Goal: Check status: Check status

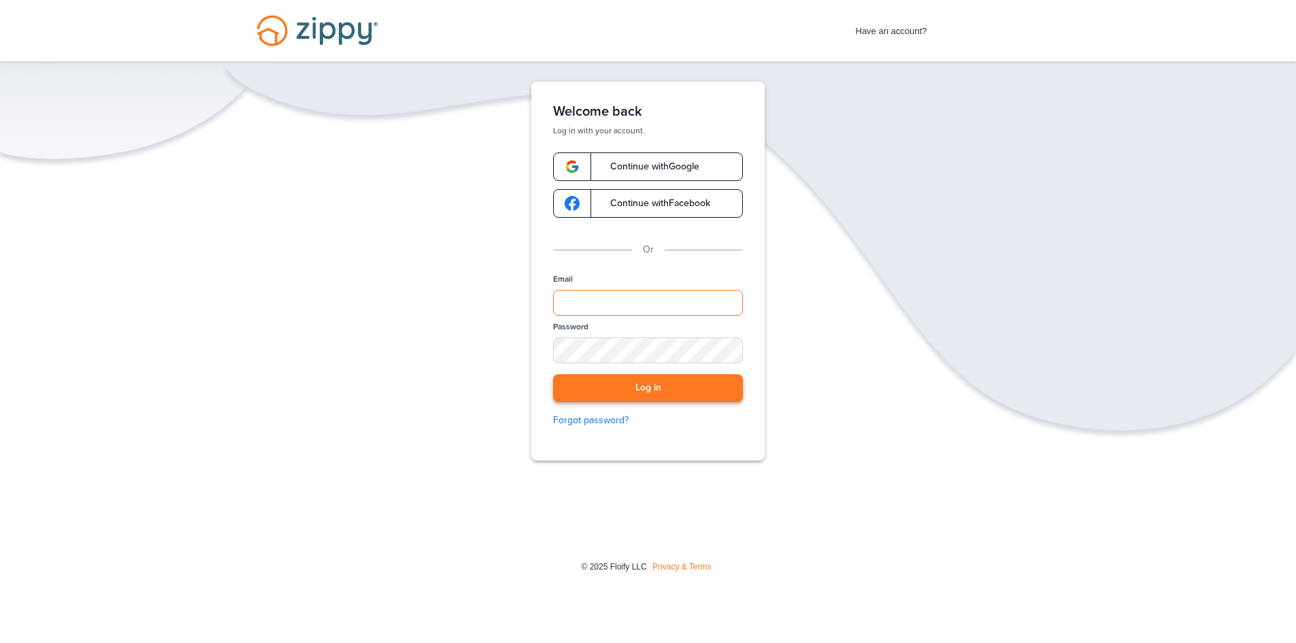
type input "**********"
click at [596, 386] on button "Log in" at bounding box center [648, 388] width 190 height 28
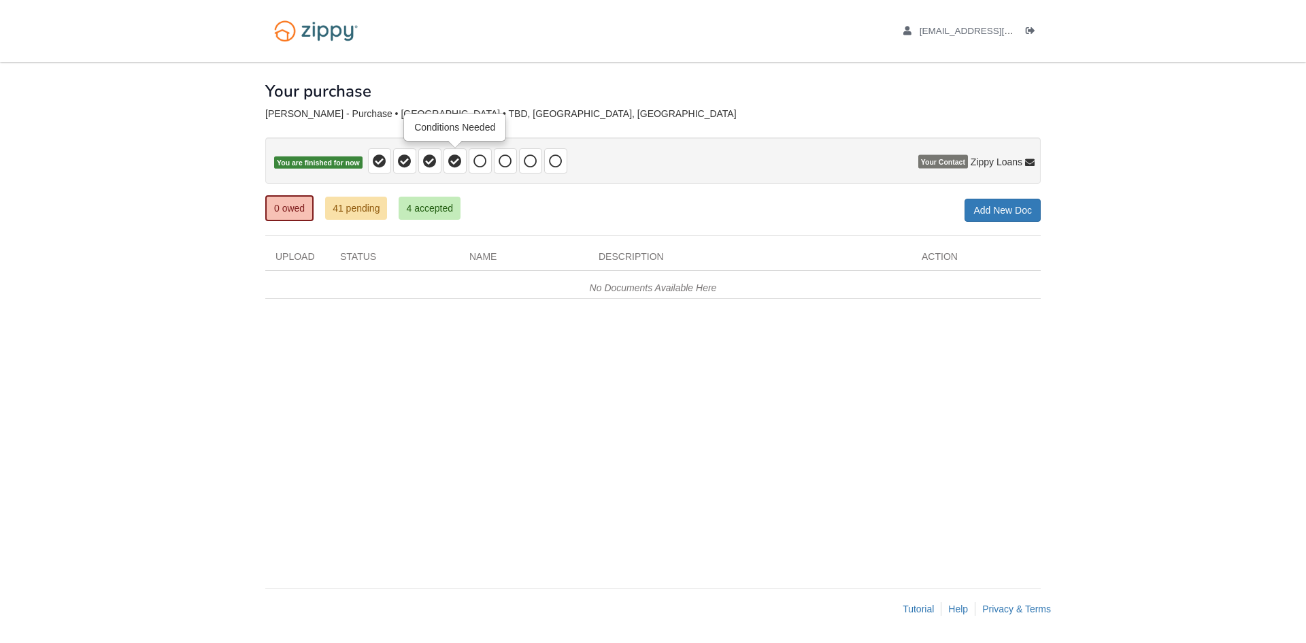
click at [458, 162] on icon at bounding box center [455, 161] width 14 height 14
click at [361, 203] on link "41 pending" at bounding box center [356, 208] width 62 height 23
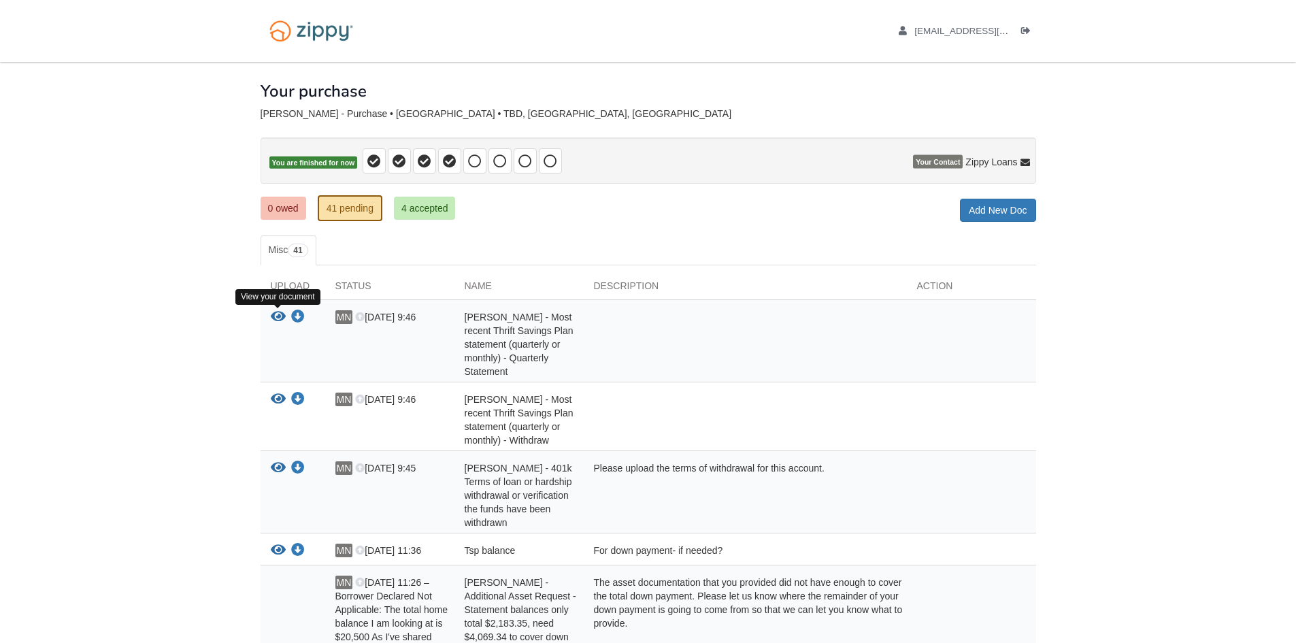
click at [279, 316] on icon "View Myranda Nevins - Most recent Thrift Savings Plan statement (quarterly or m…" at bounding box center [278, 317] width 15 height 14
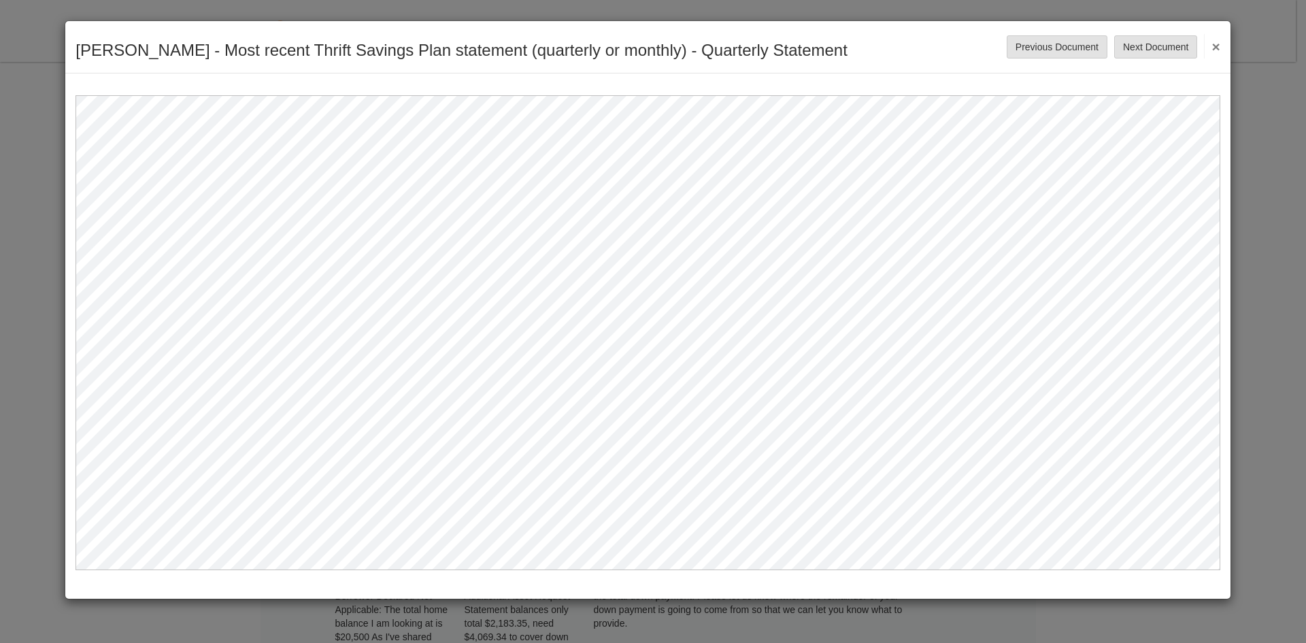
click at [1211, 48] on button "×" at bounding box center [1212, 46] width 16 height 24
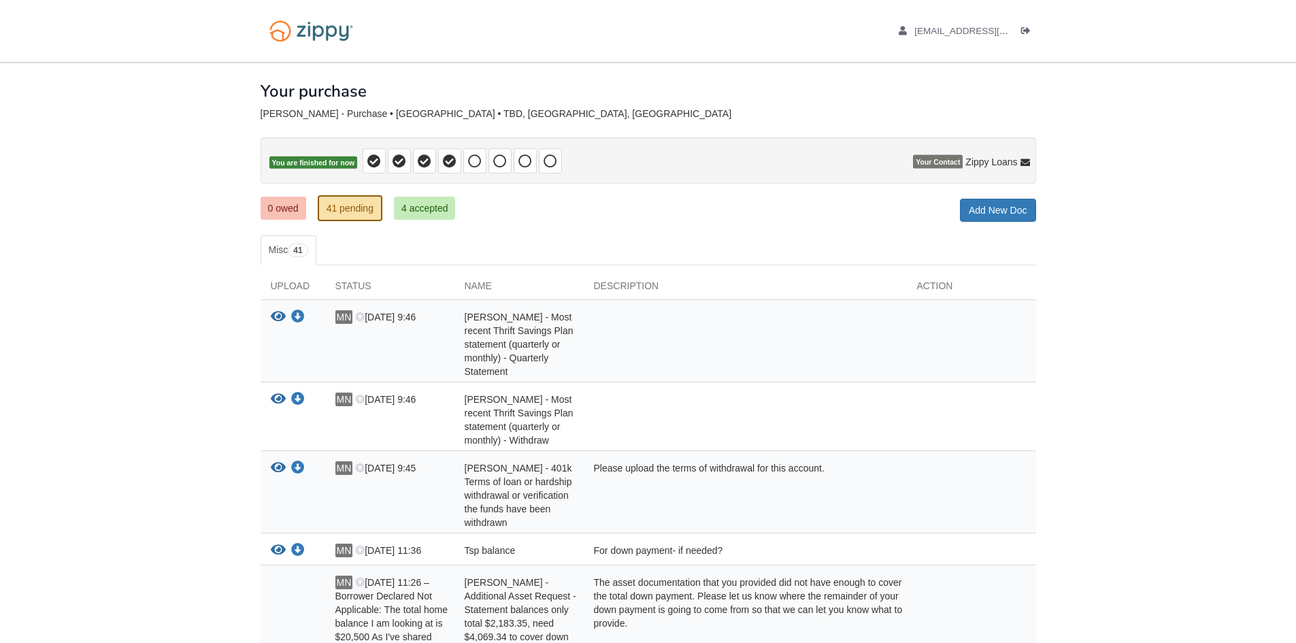
click at [284, 398] on icon "View Myranda Nevins - Most recent Thrift Savings Plan statement (quarterly or m…" at bounding box center [278, 399] width 15 height 14
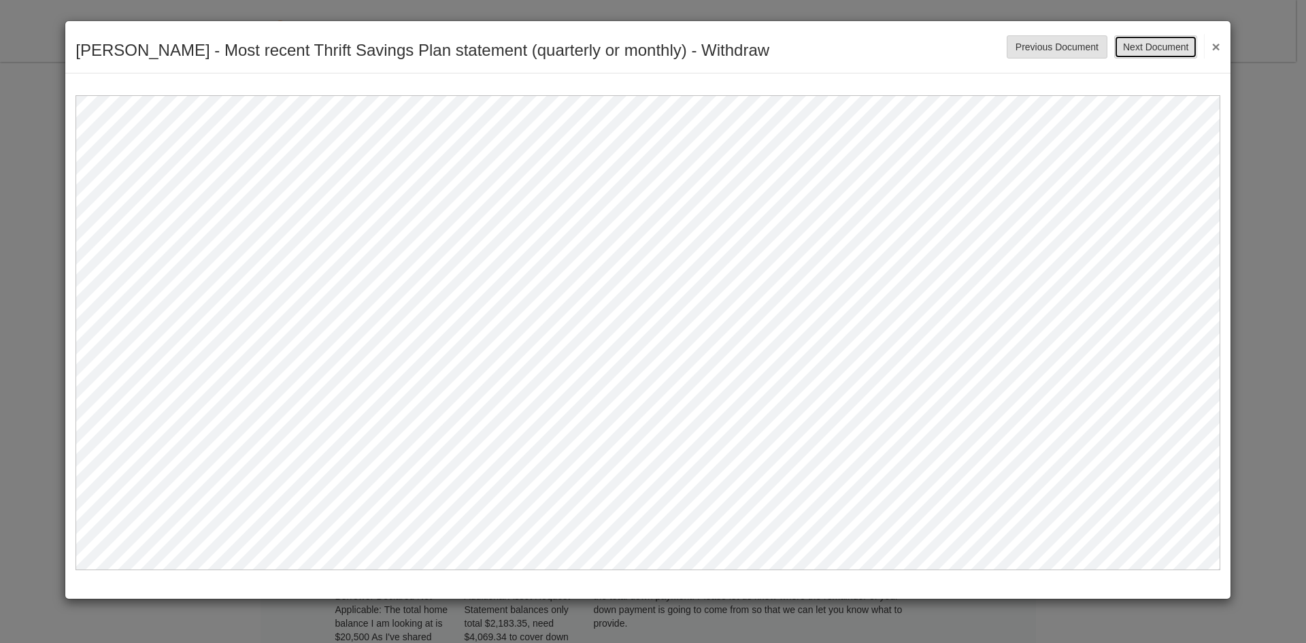
click at [1179, 42] on button "Next Document" at bounding box center [1155, 46] width 83 height 23
click at [1210, 45] on button "×" at bounding box center [1212, 46] width 16 height 24
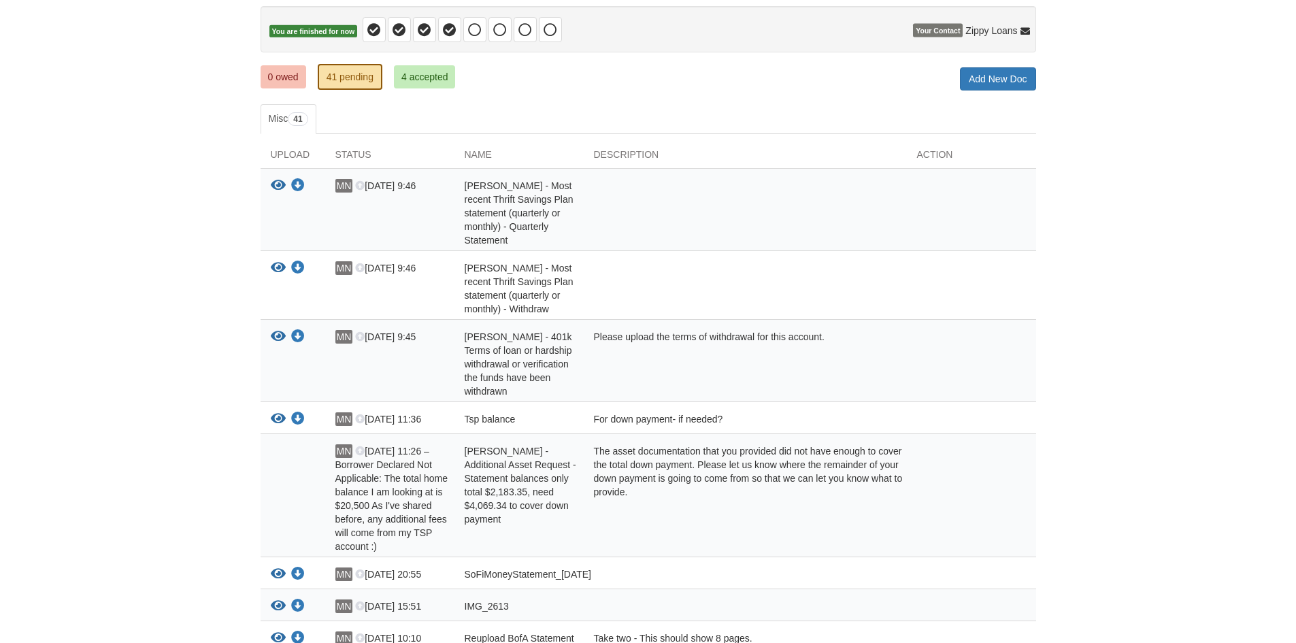
scroll to position [136, 0]
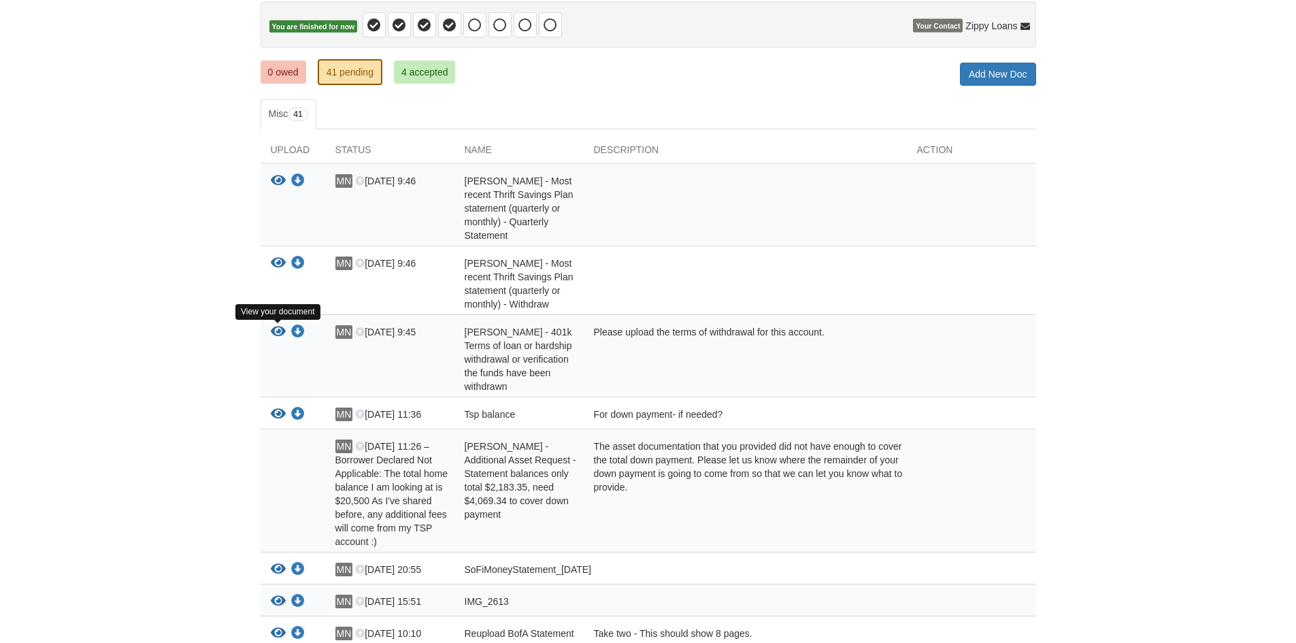
click at [280, 334] on icon "View Myranda Nevins - 401k Terms of loan or hardship withdrawal or verification…" at bounding box center [278, 332] width 15 height 14
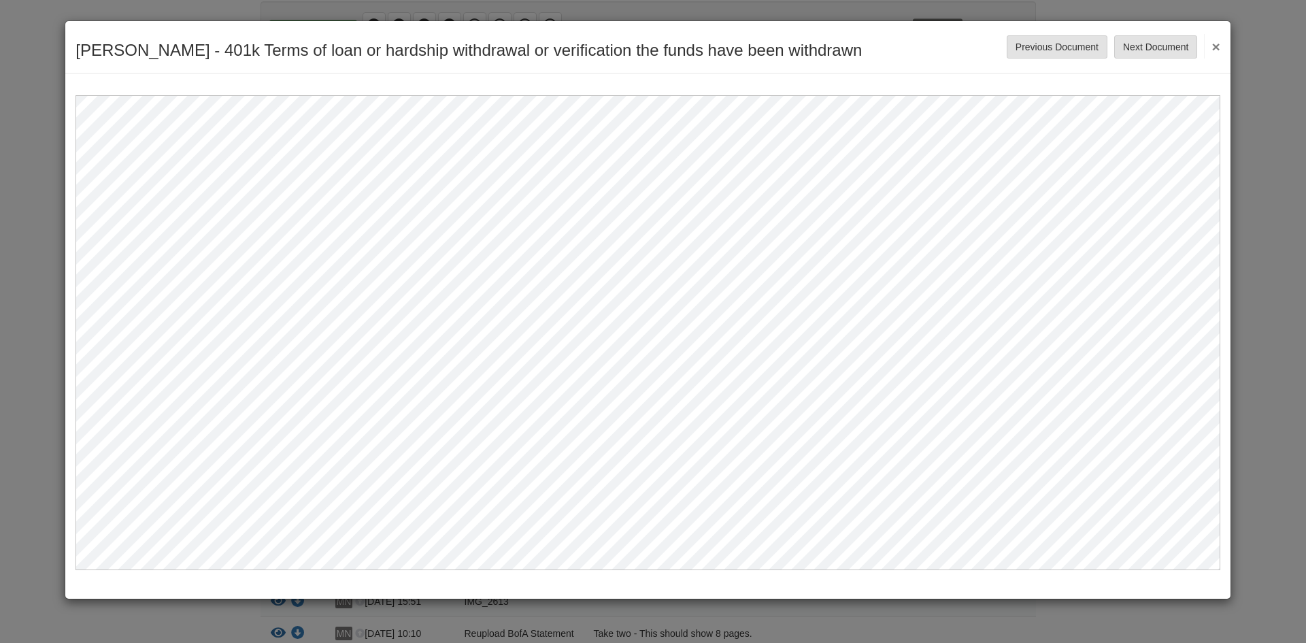
click at [1216, 44] on button "×" at bounding box center [1212, 46] width 16 height 24
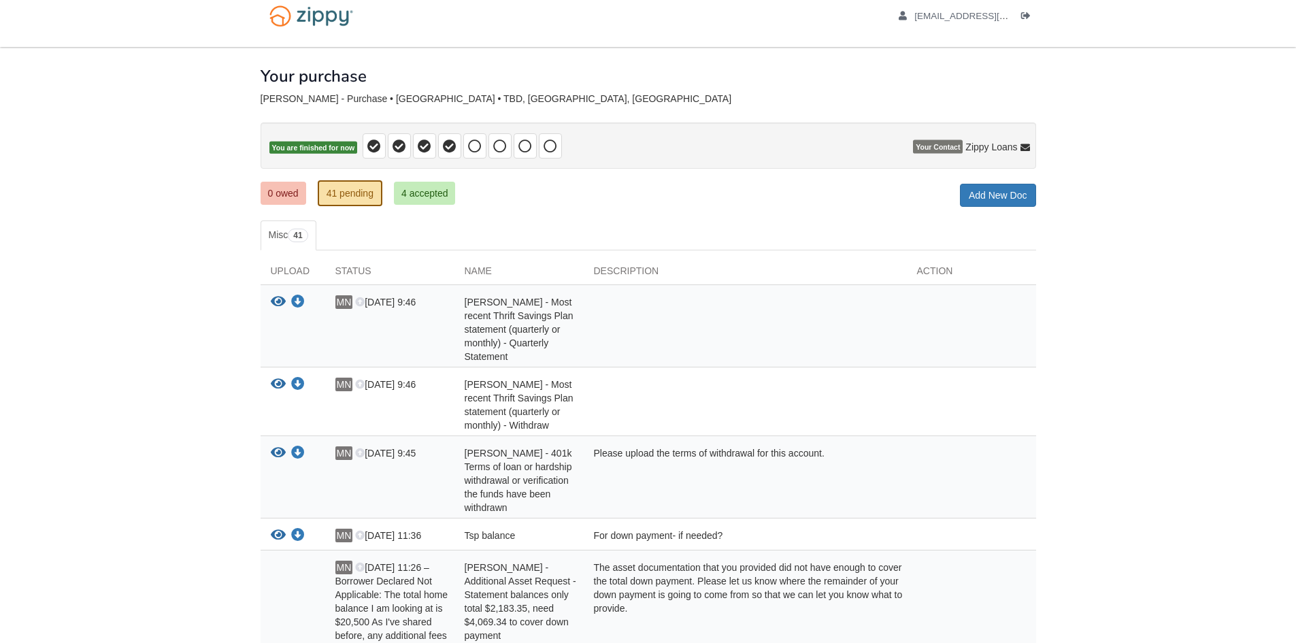
scroll to position [0, 0]
